Goal: Navigation & Orientation: Find specific page/section

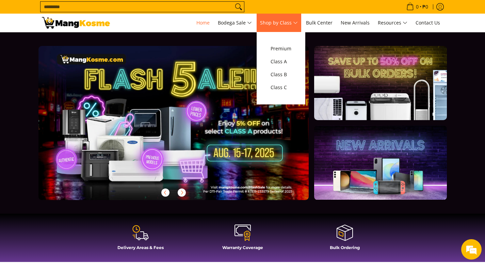
click at [271, 22] on span "Shop by Class" at bounding box center [279, 23] width 38 height 9
click at [282, 64] on span "Class A" at bounding box center [281, 62] width 21 height 9
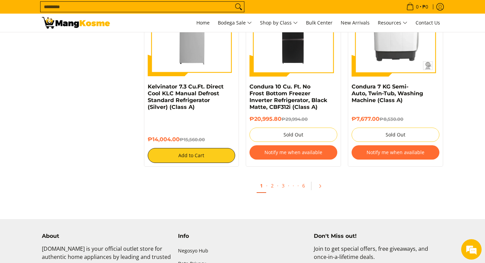
scroll to position [1396, 0]
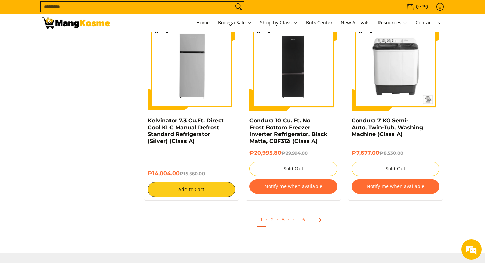
click at [315, 218] on link "Pagination" at bounding box center [322, 220] width 16 height 12
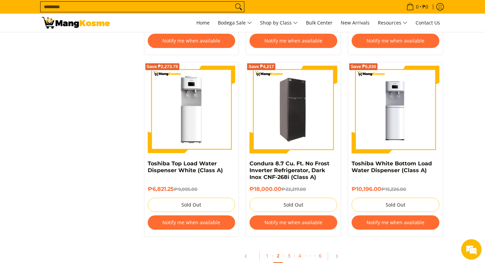
scroll to position [1396, 0]
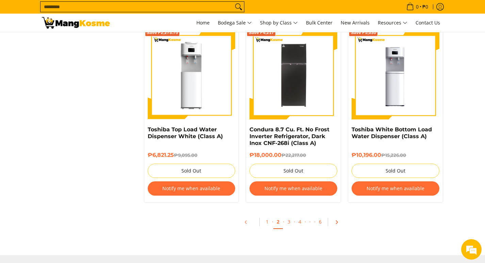
click at [343, 220] on link "Pagination" at bounding box center [339, 223] width 16 height 12
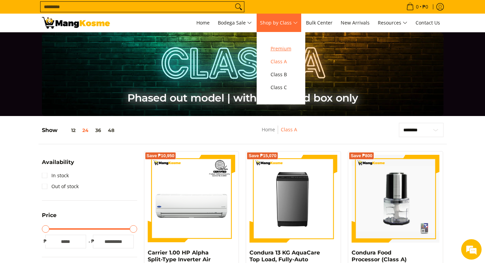
click at [293, 44] on link "Premium" at bounding box center [281, 48] width 28 height 13
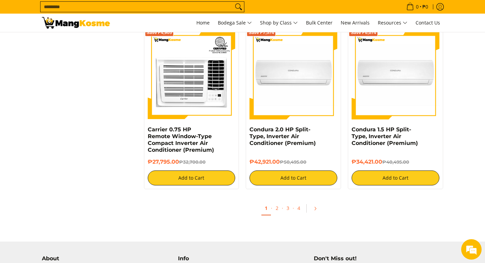
scroll to position [1294, 0]
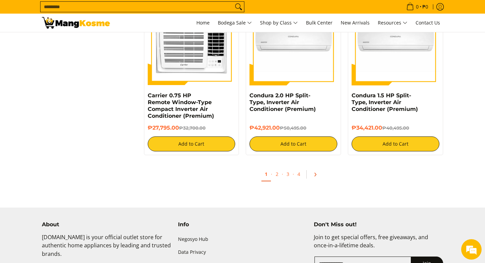
click at [314, 174] on icon "Pagination" at bounding box center [315, 174] width 5 height 5
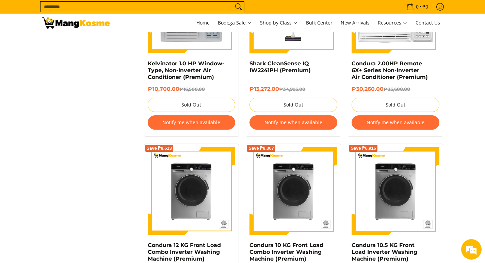
scroll to position [1362, 0]
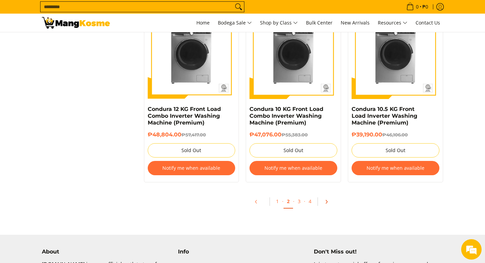
click at [332, 207] on link "Pagination" at bounding box center [329, 202] width 16 height 12
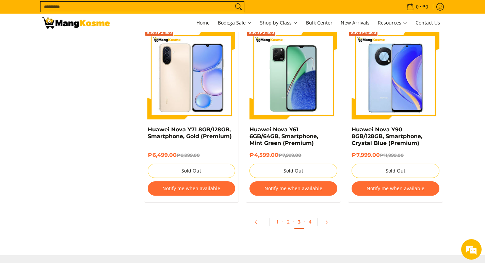
scroll to position [1498, 0]
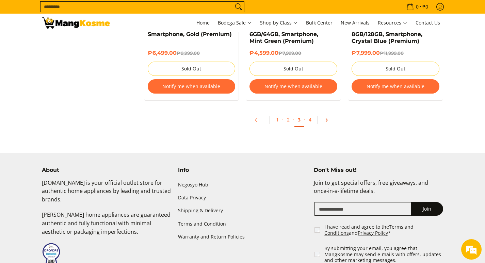
click at [329, 125] on link "Pagination" at bounding box center [329, 120] width 16 height 12
